Goal: Task Accomplishment & Management: Manage account settings

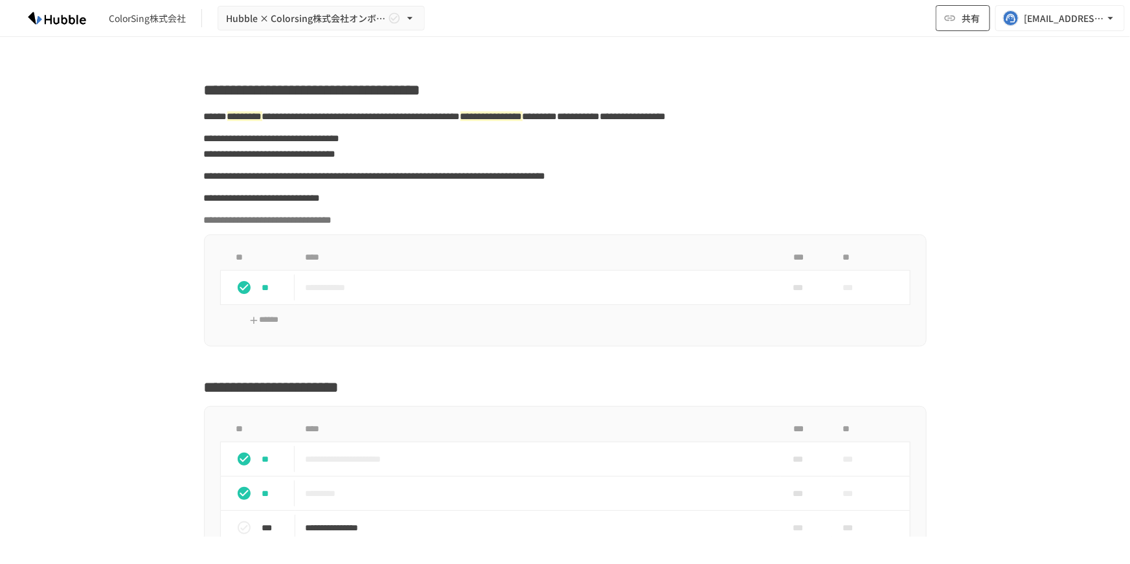
click at [944, 14] on icon "button" at bounding box center [950, 18] width 13 height 13
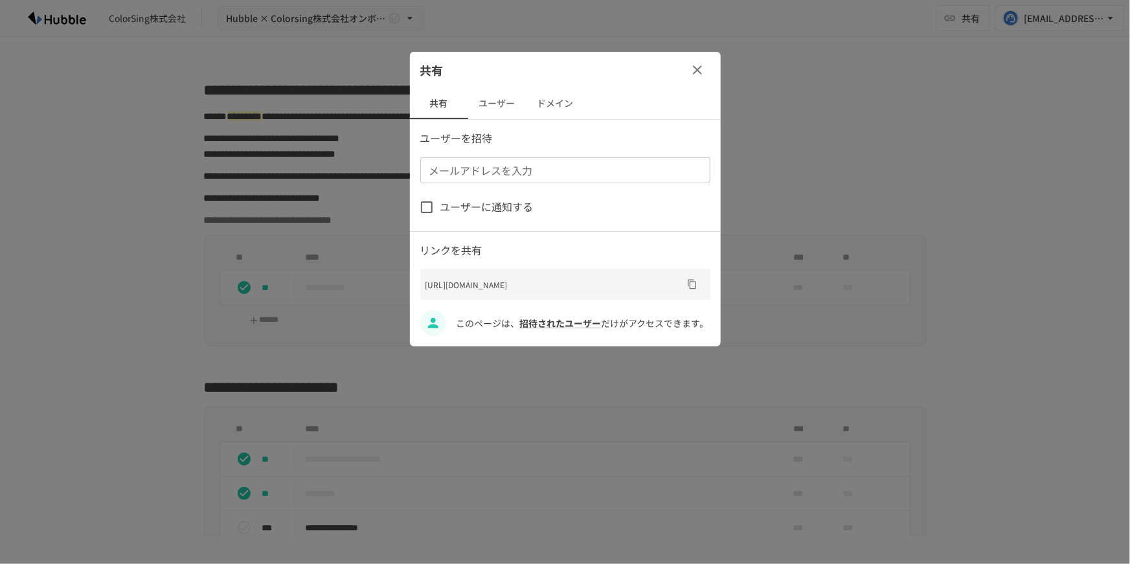
click at [495, 112] on button "ユーザー" at bounding box center [497, 103] width 58 height 31
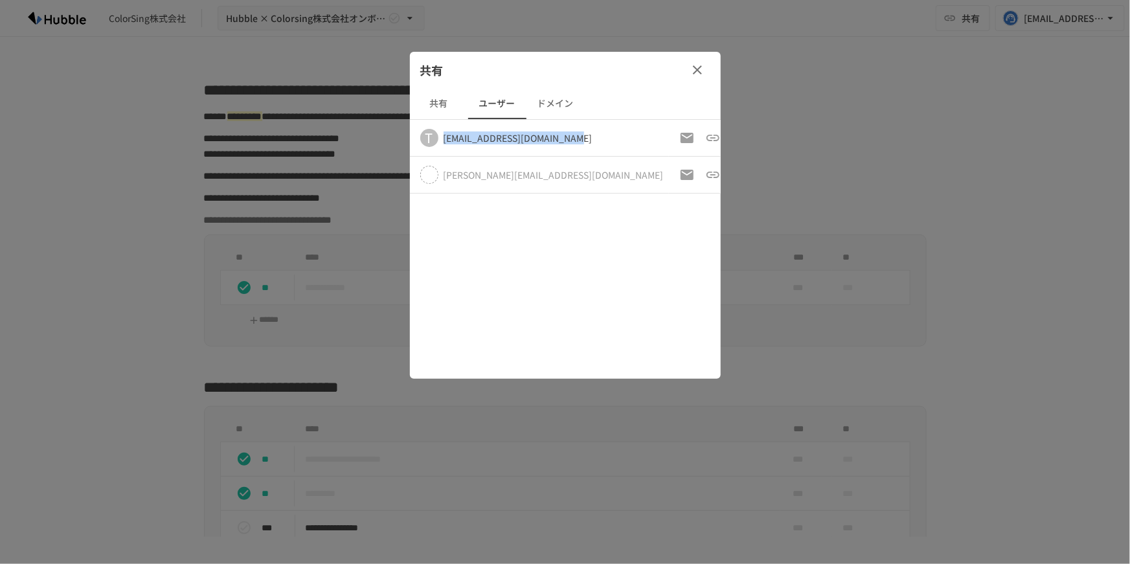
drag, startPoint x: 575, startPoint y: 139, endPoint x: 439, endPoint y: 138, distance: 135.4
click at [439, 138] on div "T [EMAIL_ADDRESS][DOMAIN_NAME]" at bounding box center [542, 138] width 244 height 18
click at [516, 167] on div "[PERSON_NAME][EMAIL_ADDRESS][DOMAIN_NAME]" at bounding box center [542, 175] width 244 height 18
drag, startPoint x: 575, startPoint y: 144, endPoint x: 444, endPoint y: 143, distance: 130.9
click at [444, 143] on div "T [EMAIL_ADDRESS][DOMAIN_NAME]" at bounding box center [542, 138] width 244 height 18
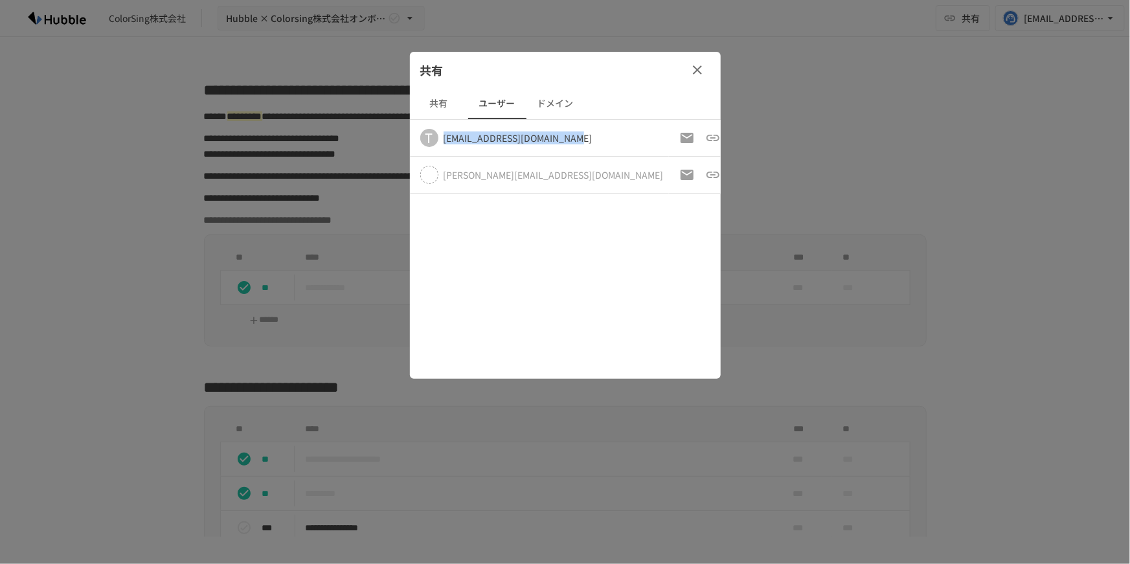
copy div "[EMAIL_ADDRESS][DOMAIN_NAME]"
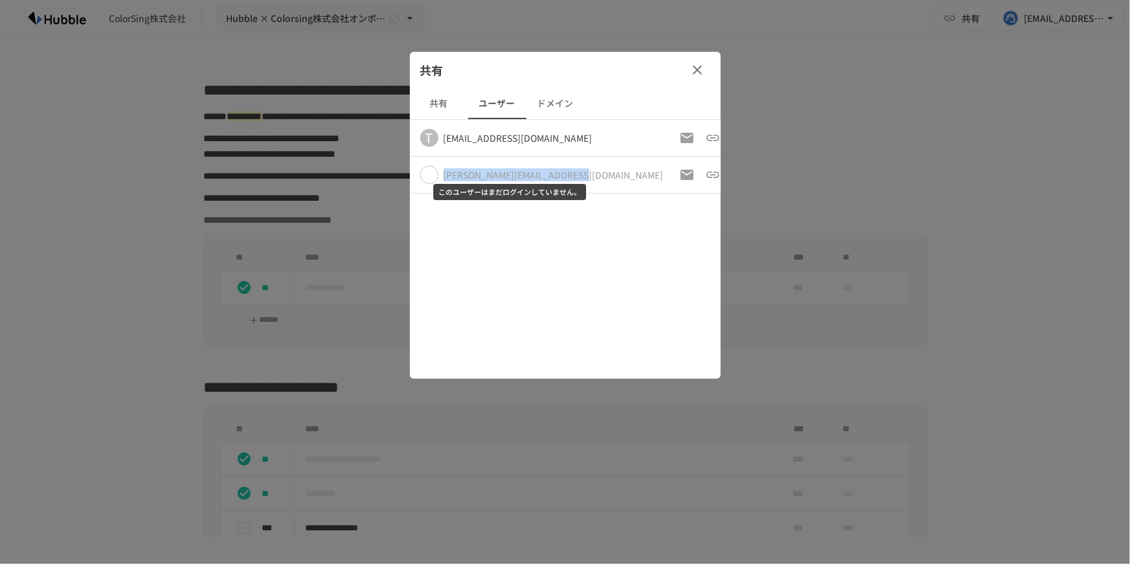
drag, startPoint x: 583, startPoint y: 181, endPoint x: 444, endPoint y: 177, distance: 139.3
click at [444, 177] on div "[PERSON_NAME][EMAIL_ADDRESS][DOMAIN_NAME]" at bounding box center [542, 175] width 244 height 18
copy div "[PERSON_NAME][EMAIL_ADDRESS][DOMAIN_NAME]"
click at [680, 174] on icon "招待メールの再送" at bounding box center [688, 175] width 16 height 16
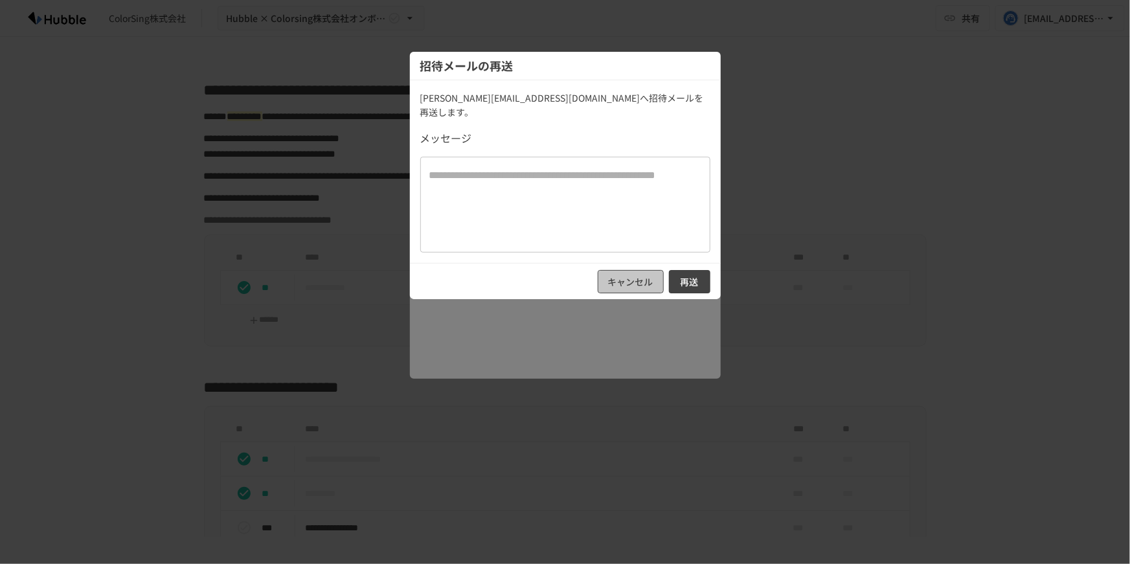
click at [646, 270] on button "キャンセル" at bounding box center [631, 282] width 66 height 24
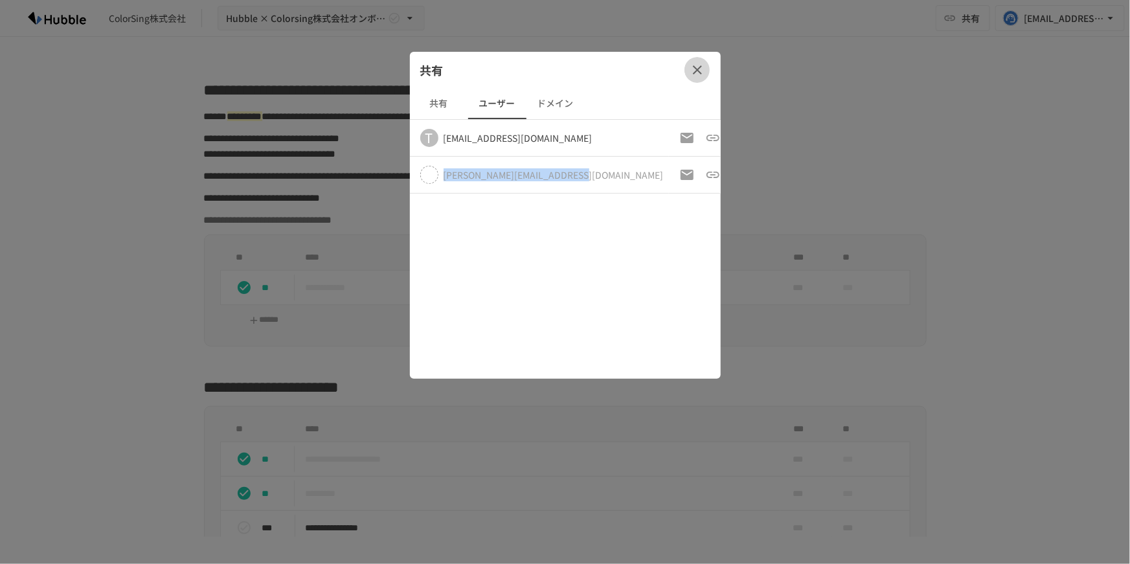
click at [694, 74] on icon "button" at bounding box center [698, 70] width 16 height 16
